Goal: Information Seeking & Learning: Understand process/instructions

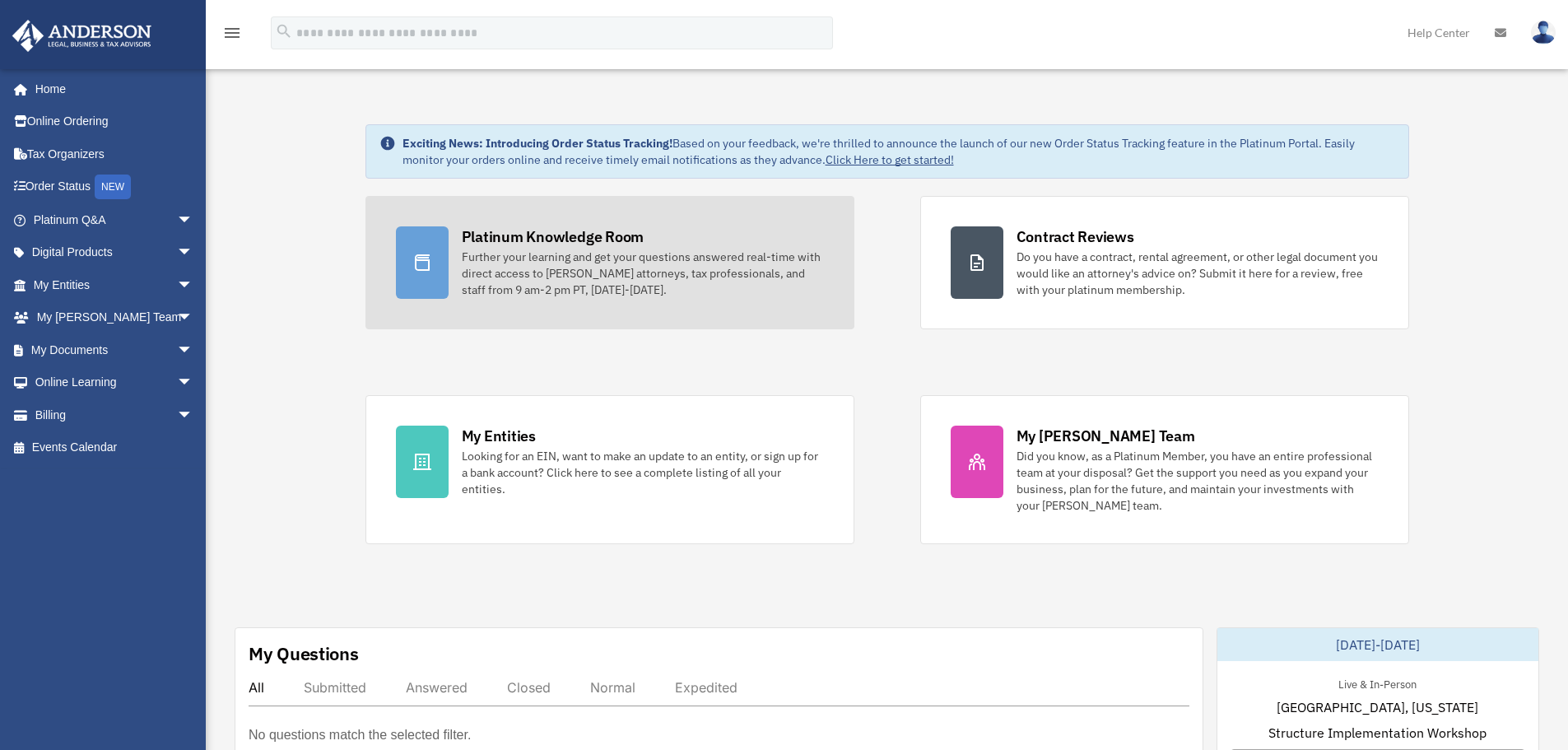
click at [487, 290] on div "Further your learning and get your questions answered real-time with direct acc…" at bounding box center [642, 273] width 362 height 50
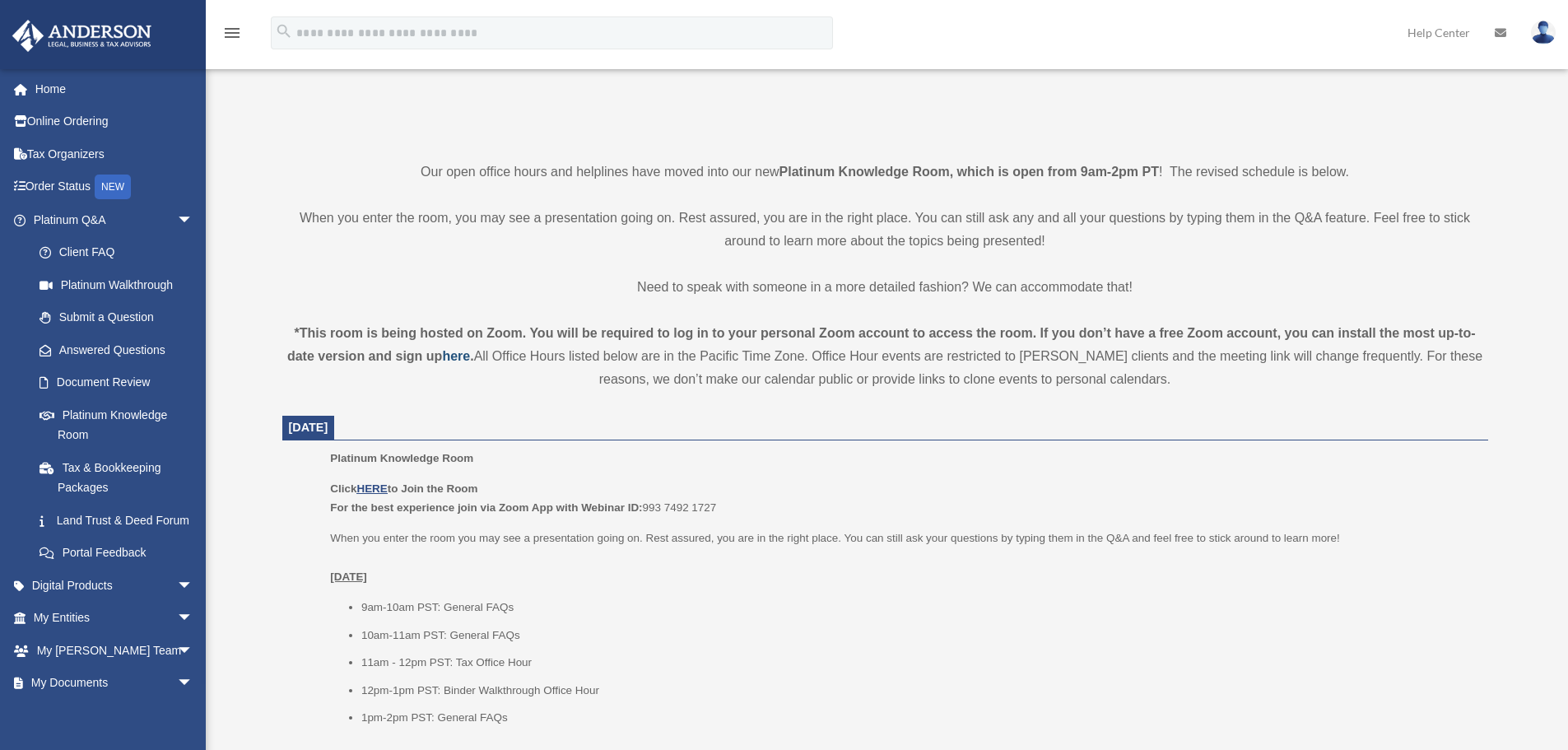
scroll to position [412, 0]
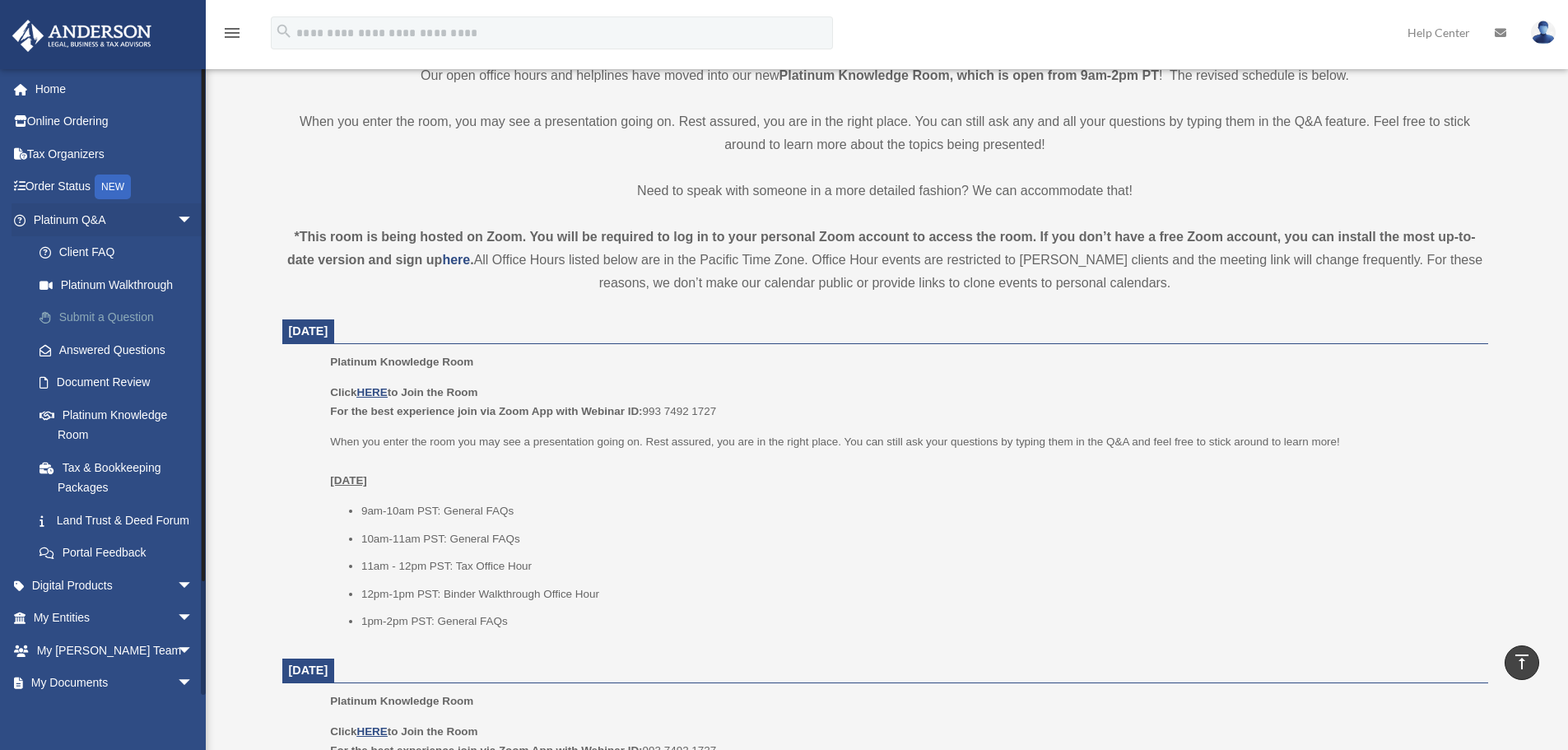
click at [88, 313] on link "Submit a Question" at bounding box center [120, 317] width 195 height 33
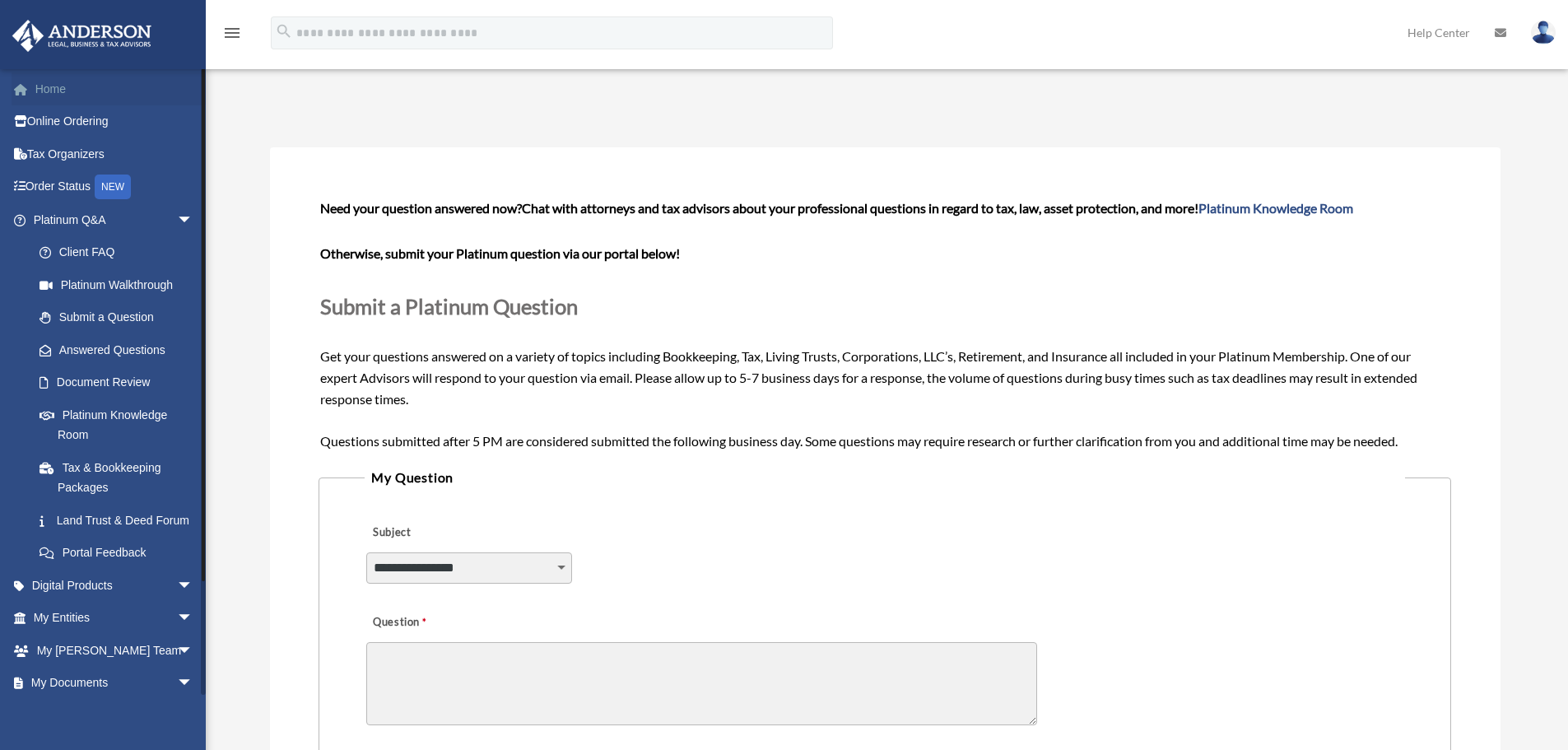
click at [44, 94] on link "Home" at bounding box center [115, 89] width 207 height 33
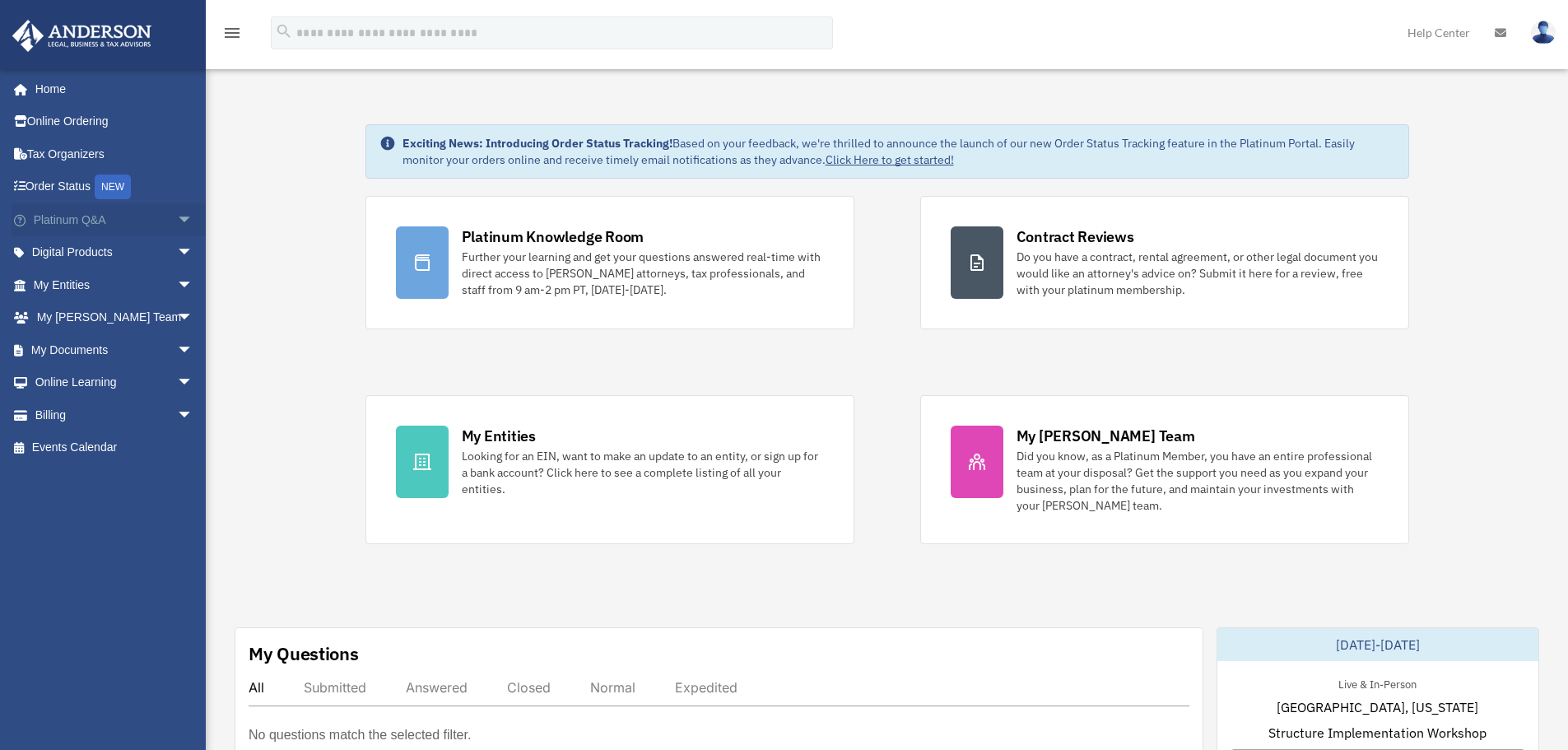
click at [85, 221] on link "Platinum Q&A arrow_drop_down" at bounding box center [115, 219] width 207 height 33
click at [177, 218] on span "arrow_drop_down" at bounding box center [193, 220] width 33 height 34
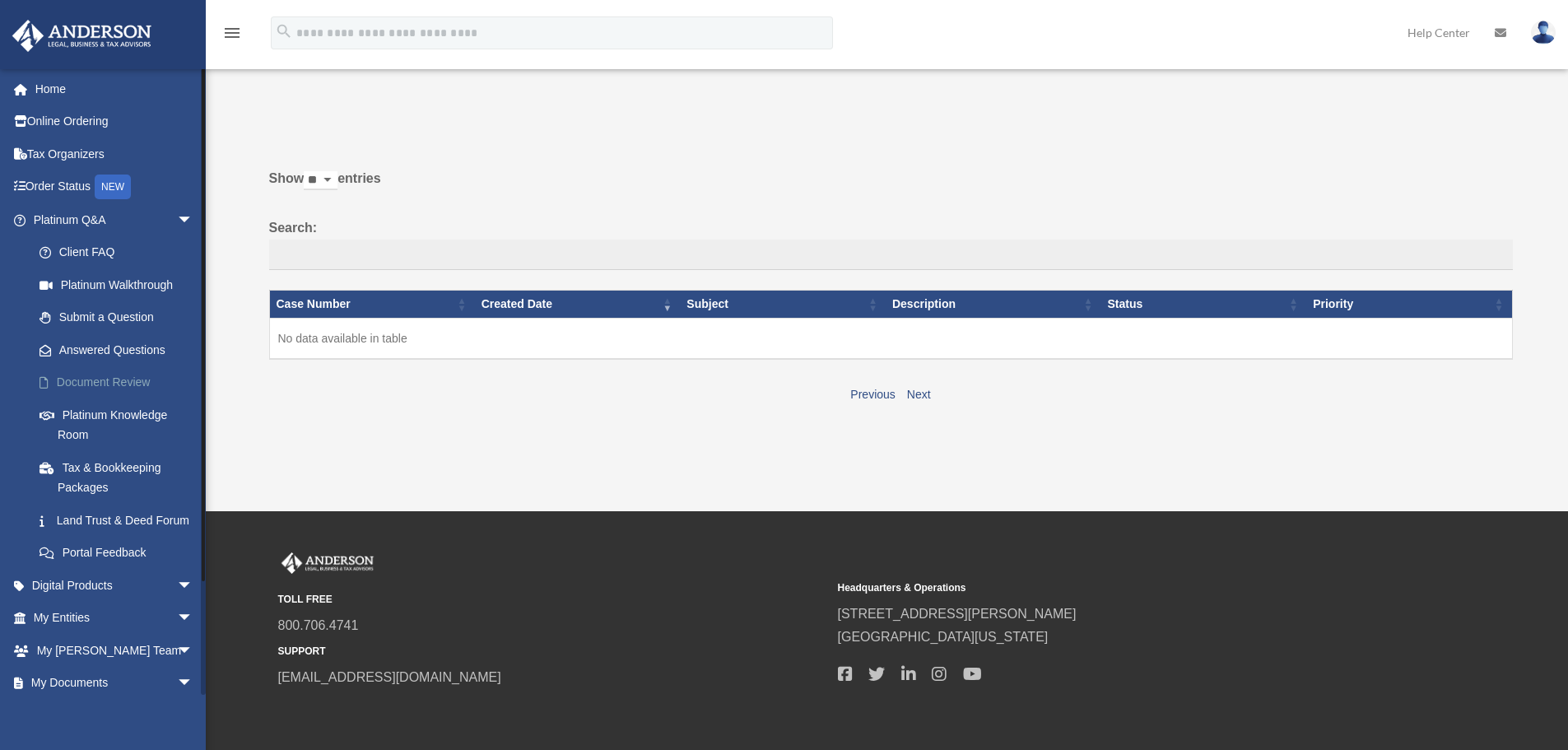
click at [140, 378] on link "Document Review" at bounding box center [120, 382] width 195 height 33
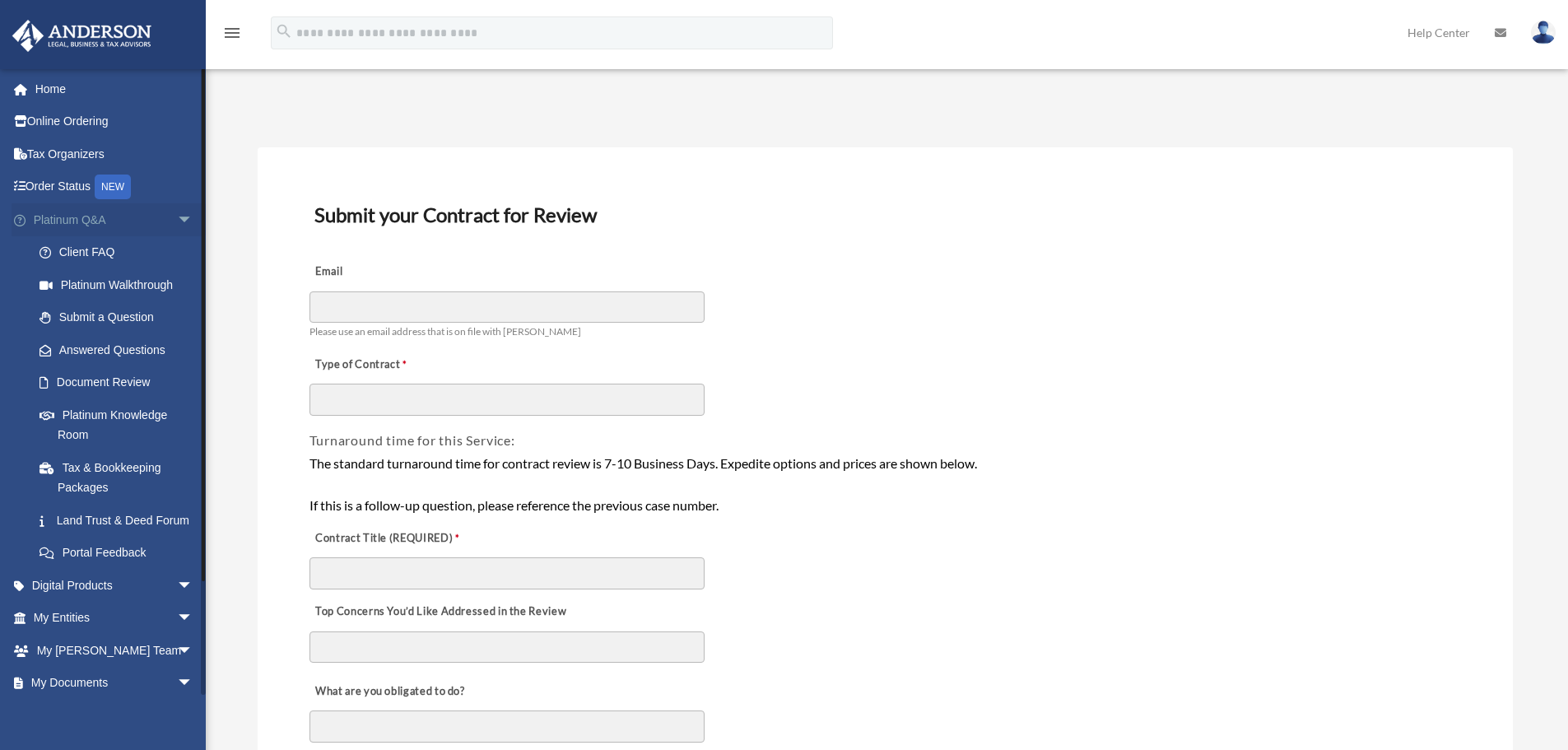
click at [177, 221] on span "arrow_drop_down" at bounding box center [193, 220] width 33 height 34
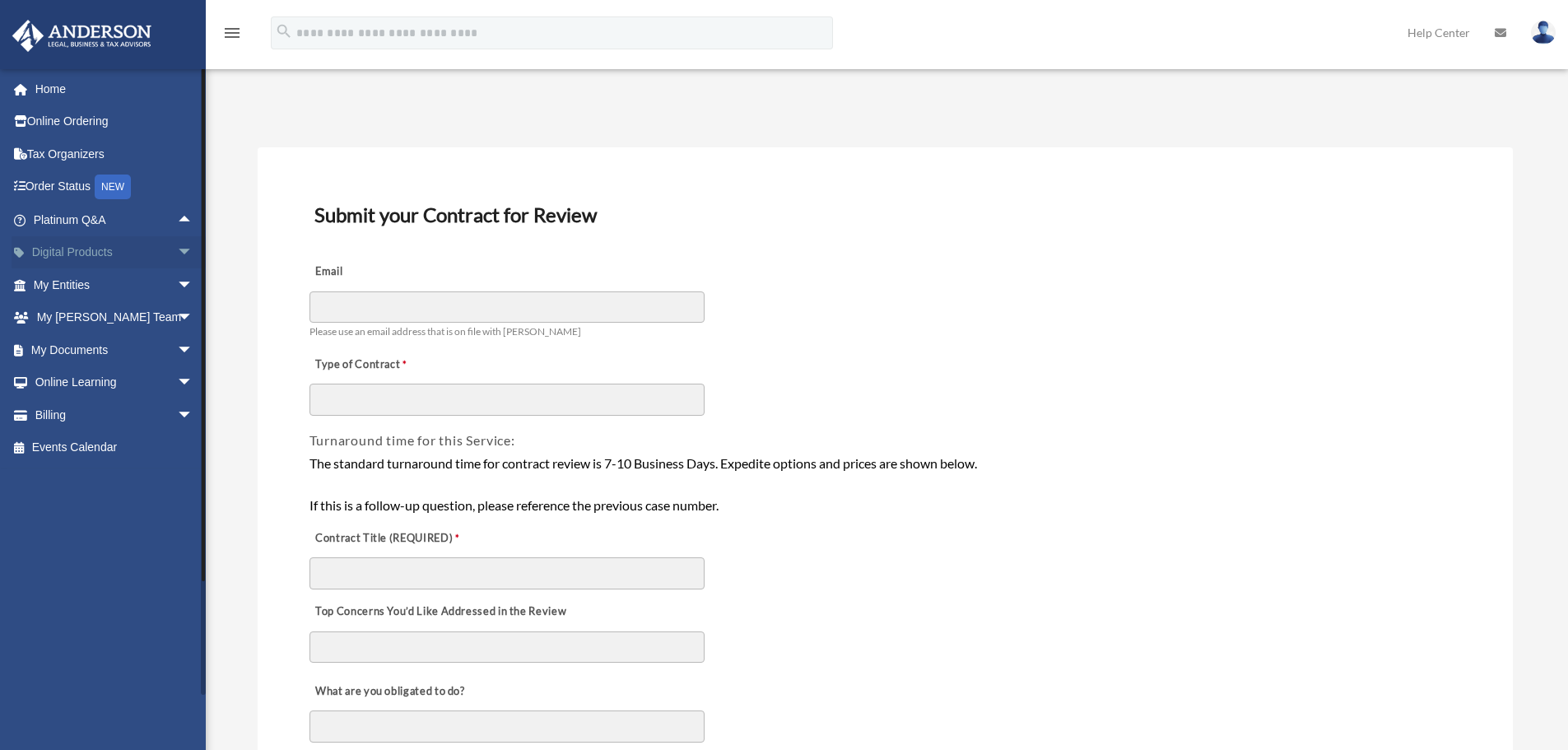
click at [179, 251] on span "arrow_drop_down" at bounding box center [193, 253] width 33 height 34
click at [179, 251] on span "arrow_drop_up" at bounding box center [193, 253] width 33 height 34
click at [179, 251] on span "arrow_drop_down" at bounding box center [193, 253] width 33 height 34
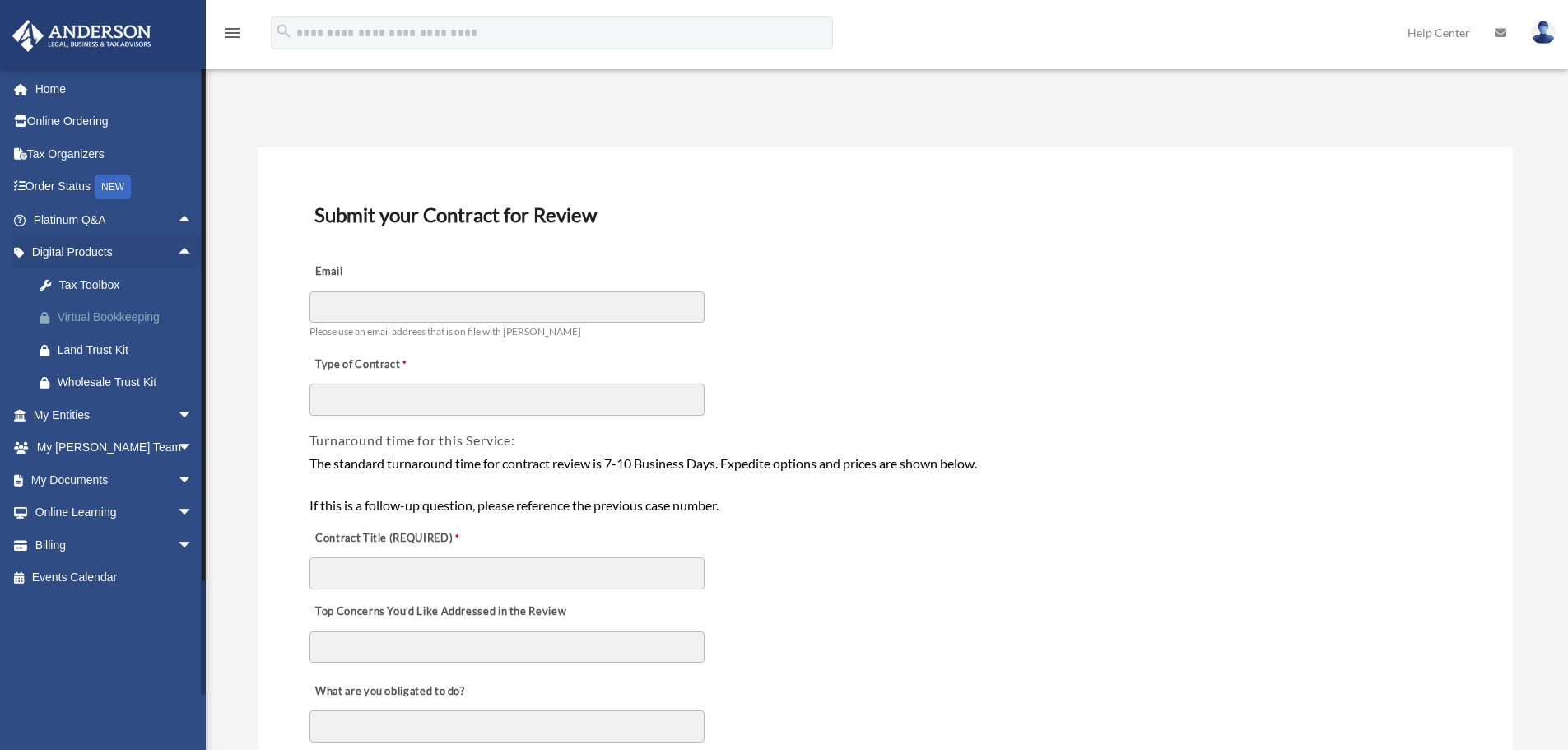
click at [130, 310] on div "Virtual Bookkeeping" at bounding box center [127, 317] width 140 height 20
click at [935, 375] on div "Type of Contract" at bounding box center [885, 380] width 1155 height 73
click at [83, 153] on link "Tax Organizers" at bounding box center [115, 154] width 207 height 33
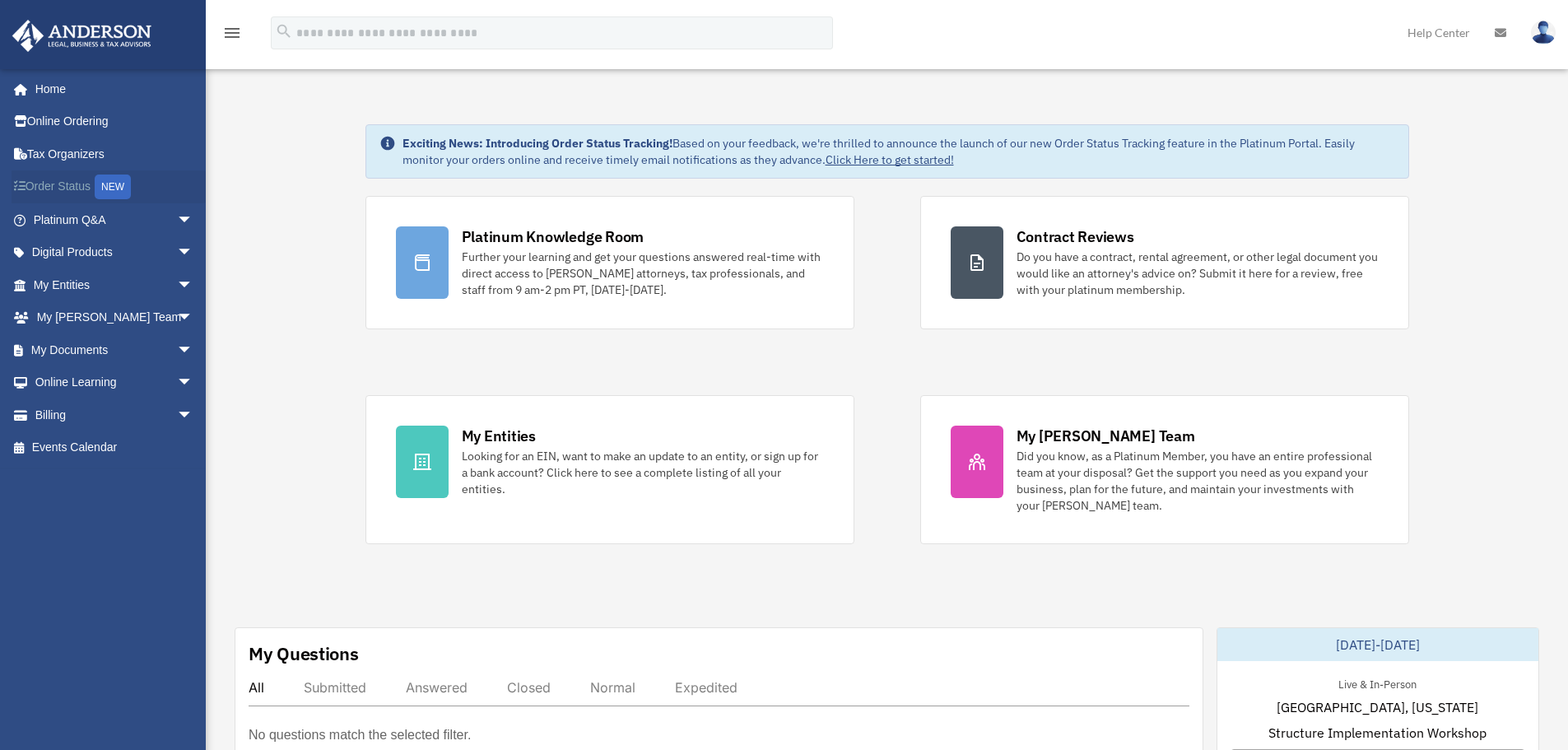
click at [59, 187] on link "Order Status NEW" at bounding box center [115, 187] width 207 height 34
